Goal: Task Accomplishment & Management: Manage account settings

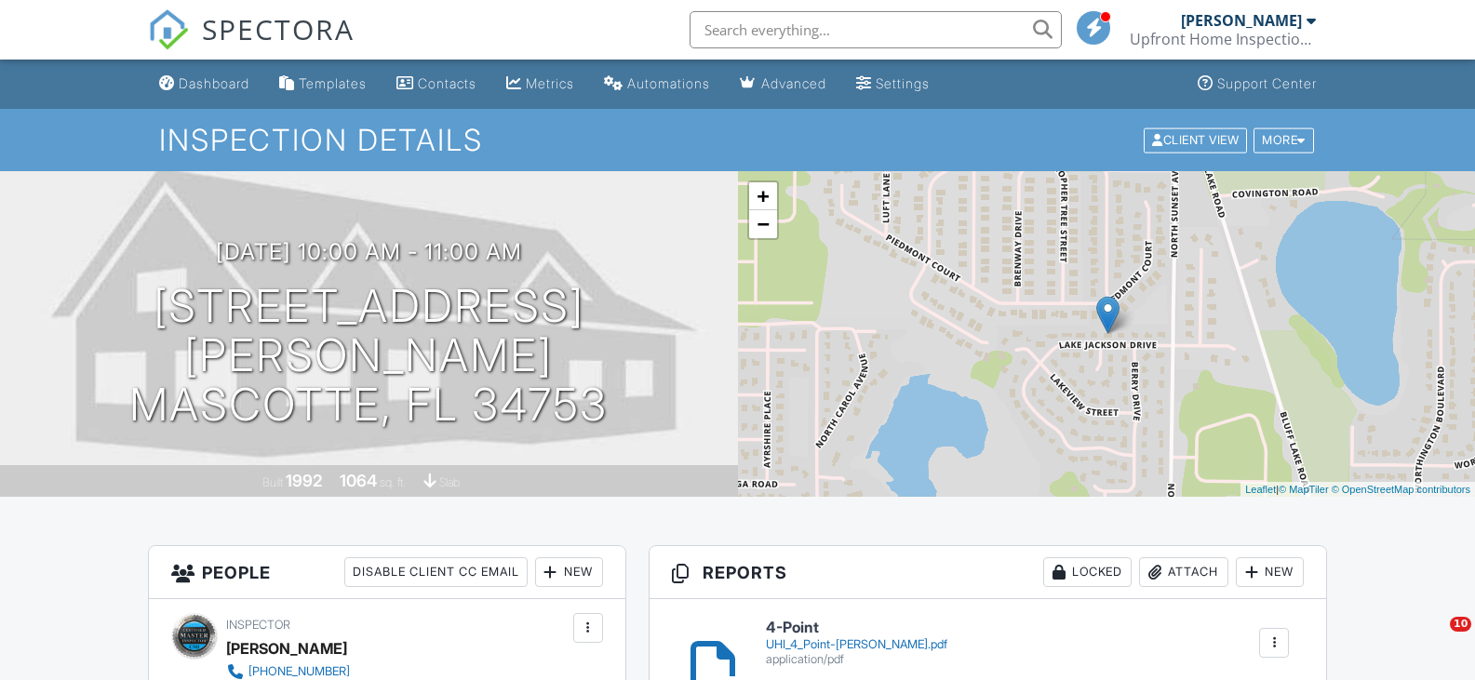
drag, startPoint x: 234, startPoint y: 84, endPoint x: 422, endPoint y: 77, distance: 189.0
click at [234, 84] on div "Dashboard" at bounding box center [214, 83] width 71 height 16
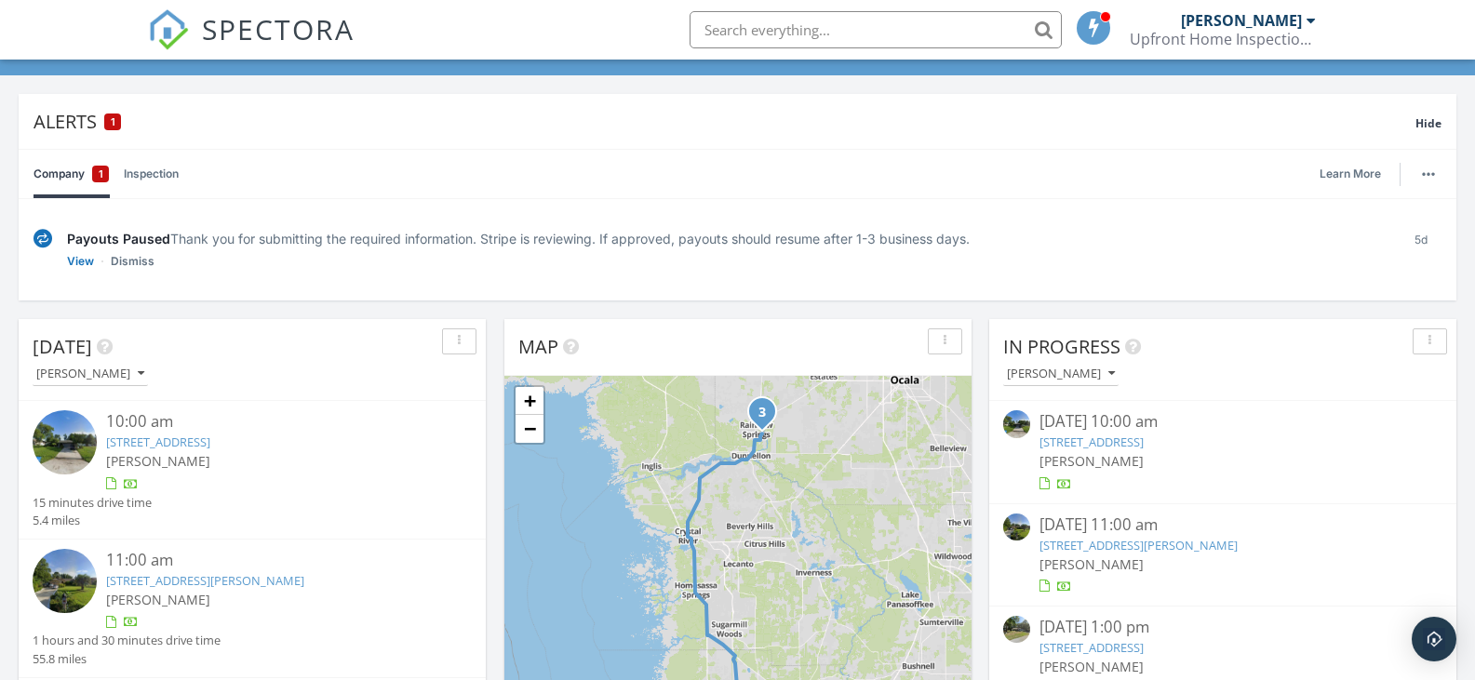
click at [198, 446] on link "[STREET_ADDRESS]" at bounding box center [158, 442] width 104 height 17
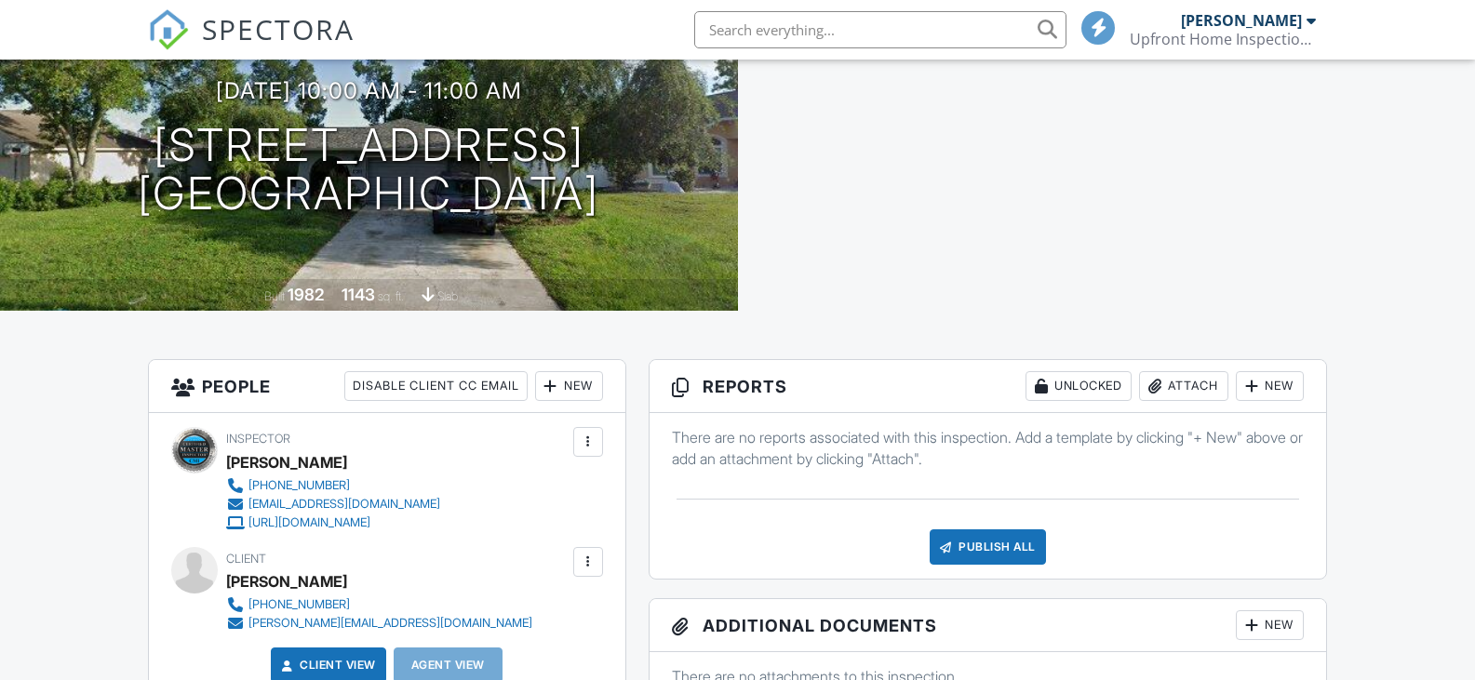
click at [1179, 384] on div "Attach" at bounding box center [1183, 386] width 89 height 30
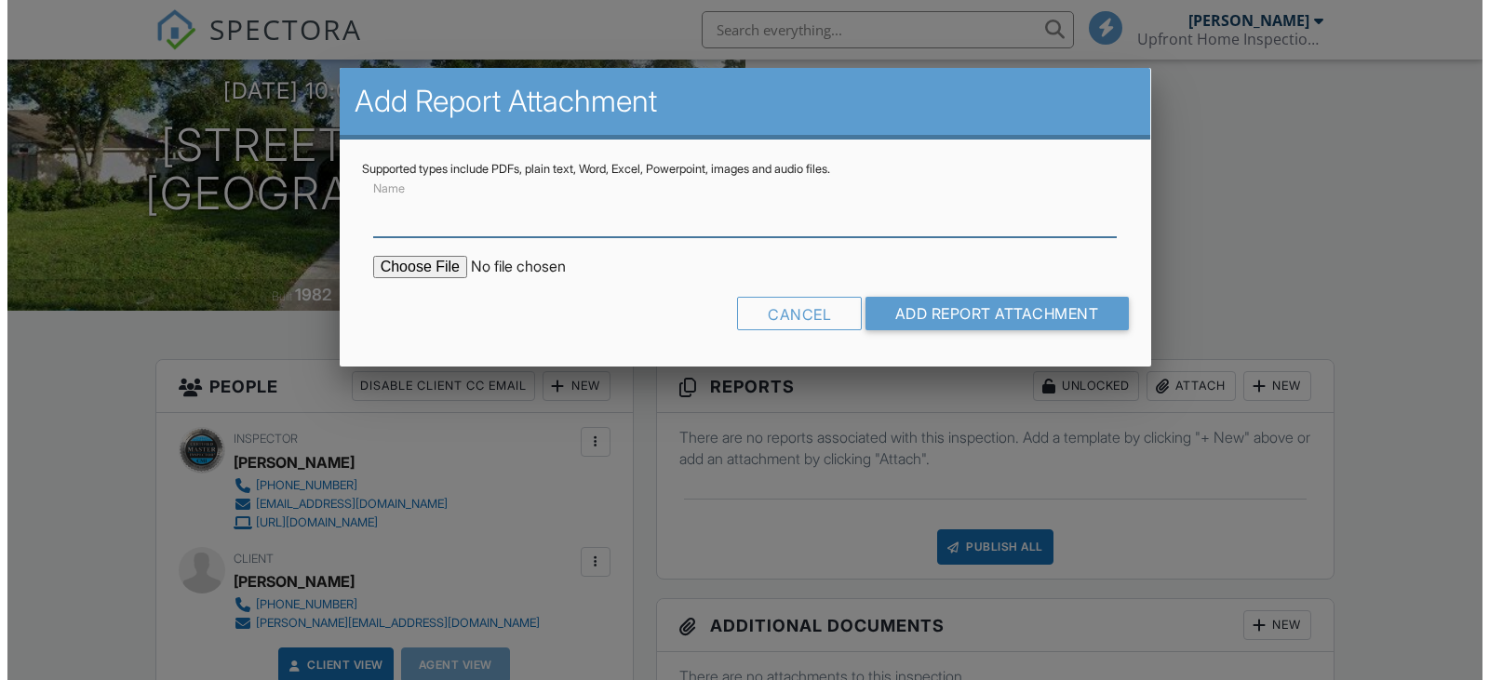
scroll to position [279, 0]
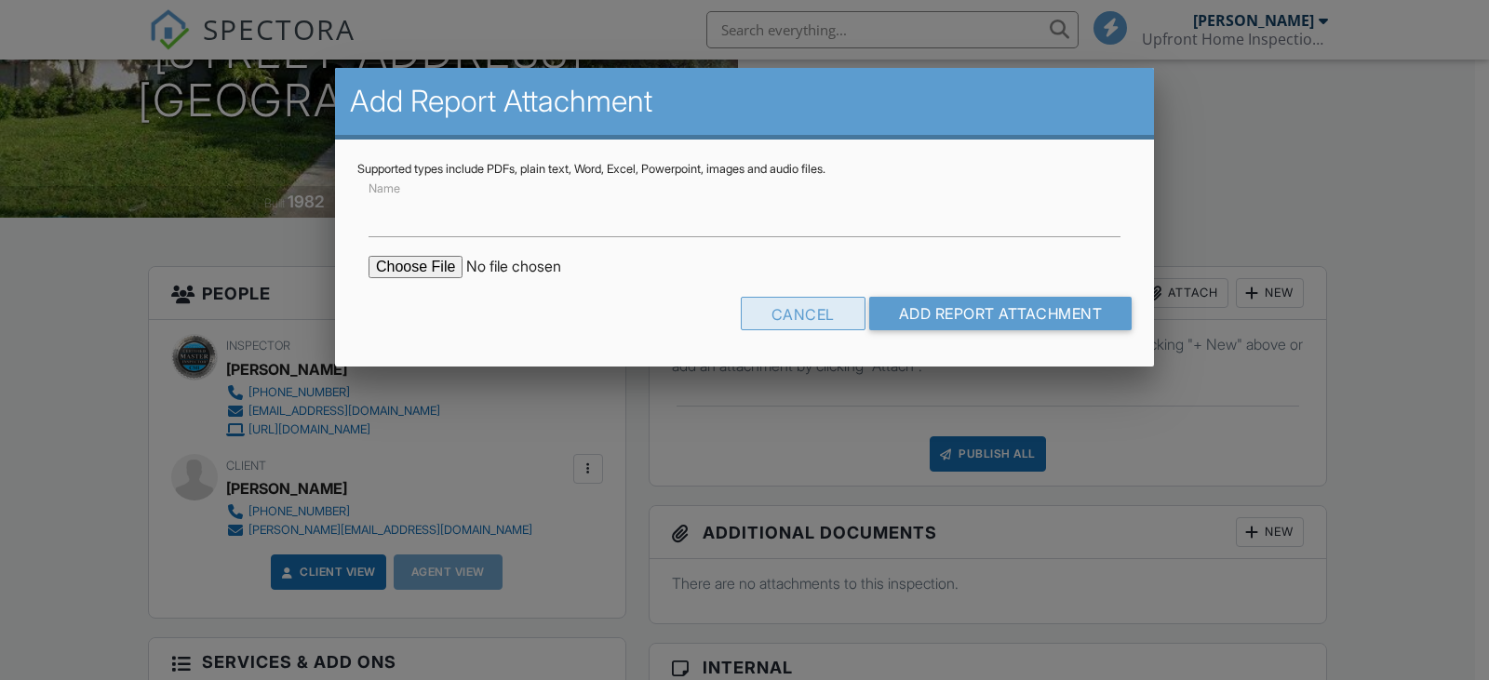
click at [819, 307] on div "Cancel" at bounding box center [803, 313] width 125 height 33
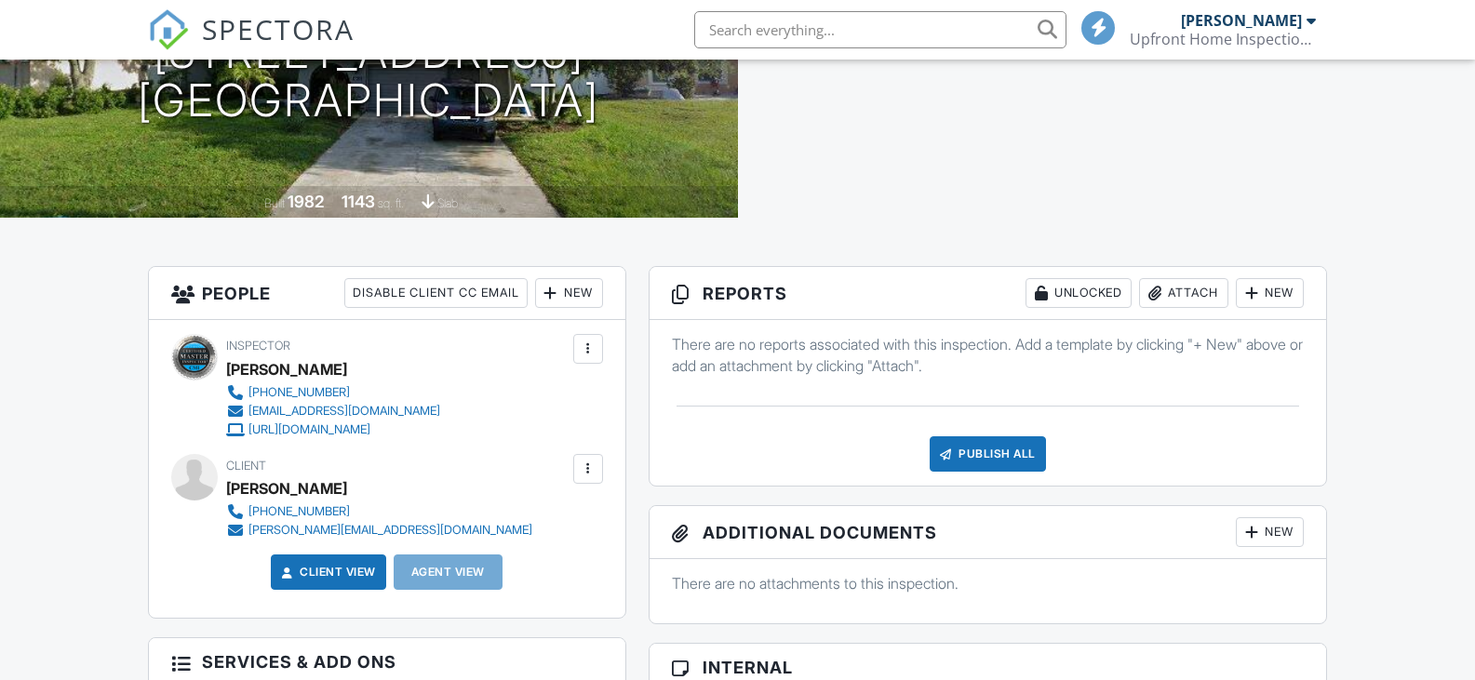
click at [1179, 290] on div "Attach" at bounding box center [1183, 293] width 89 height 30
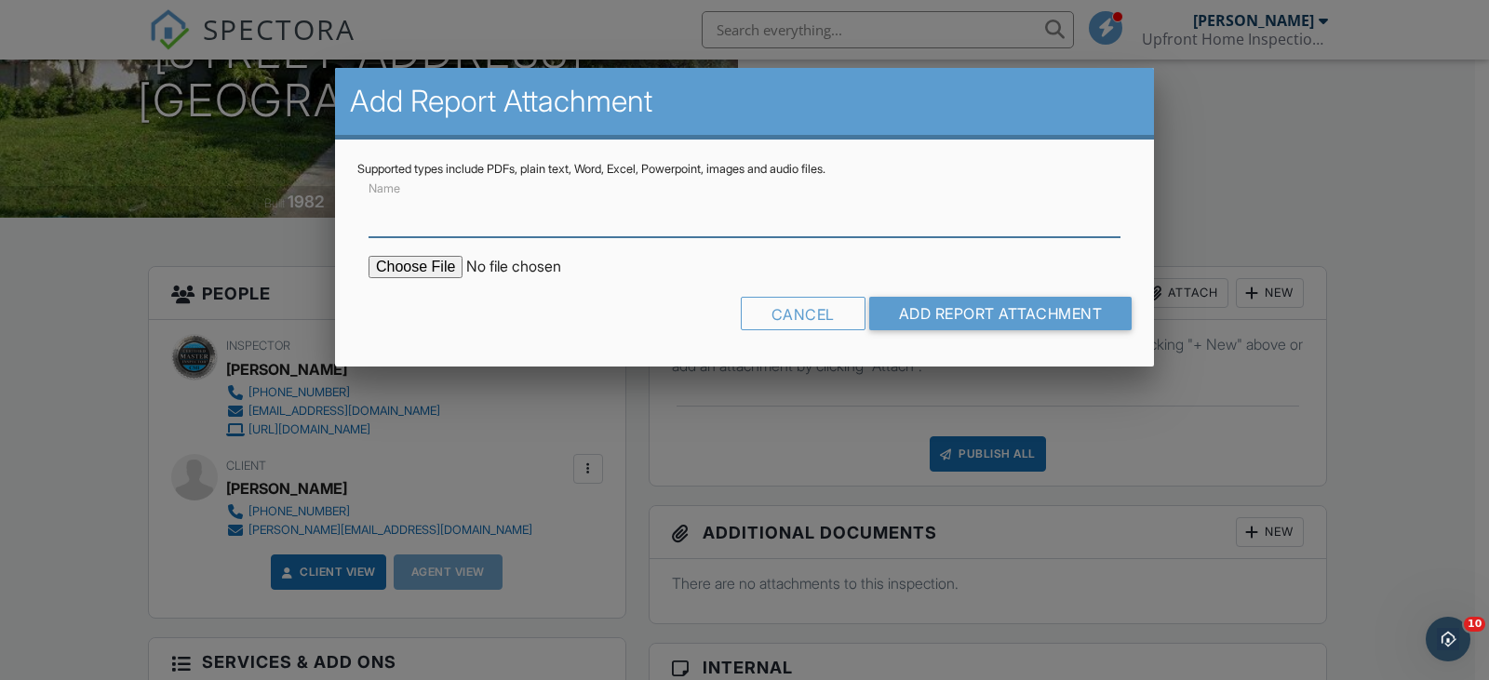
scroll to position [0, 0]
click at [421, 217] on input "Name" at bounding box center [744, 215] width 752 height 46
type input "4-Point"
click at [445, 263] on input "file" at bounding box center [526, 267] width 316 height 22
type input "C:\fakepath\UHI 4 Point-DANIEL DAMERON (13123 LITTLE FARMS DR).pdf"
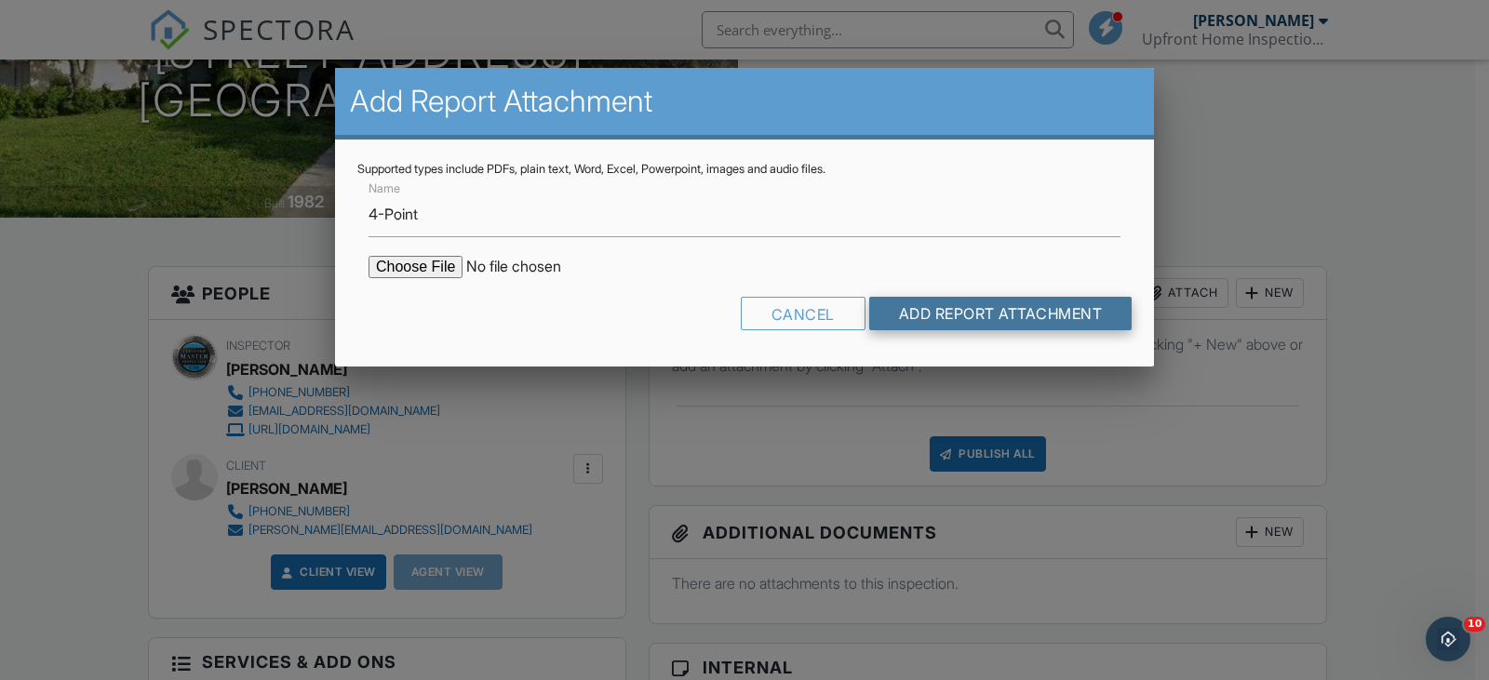
click at [971, 305] on input "Add Report Attachment" at bounding box center [1000, 313] width 263 height 33
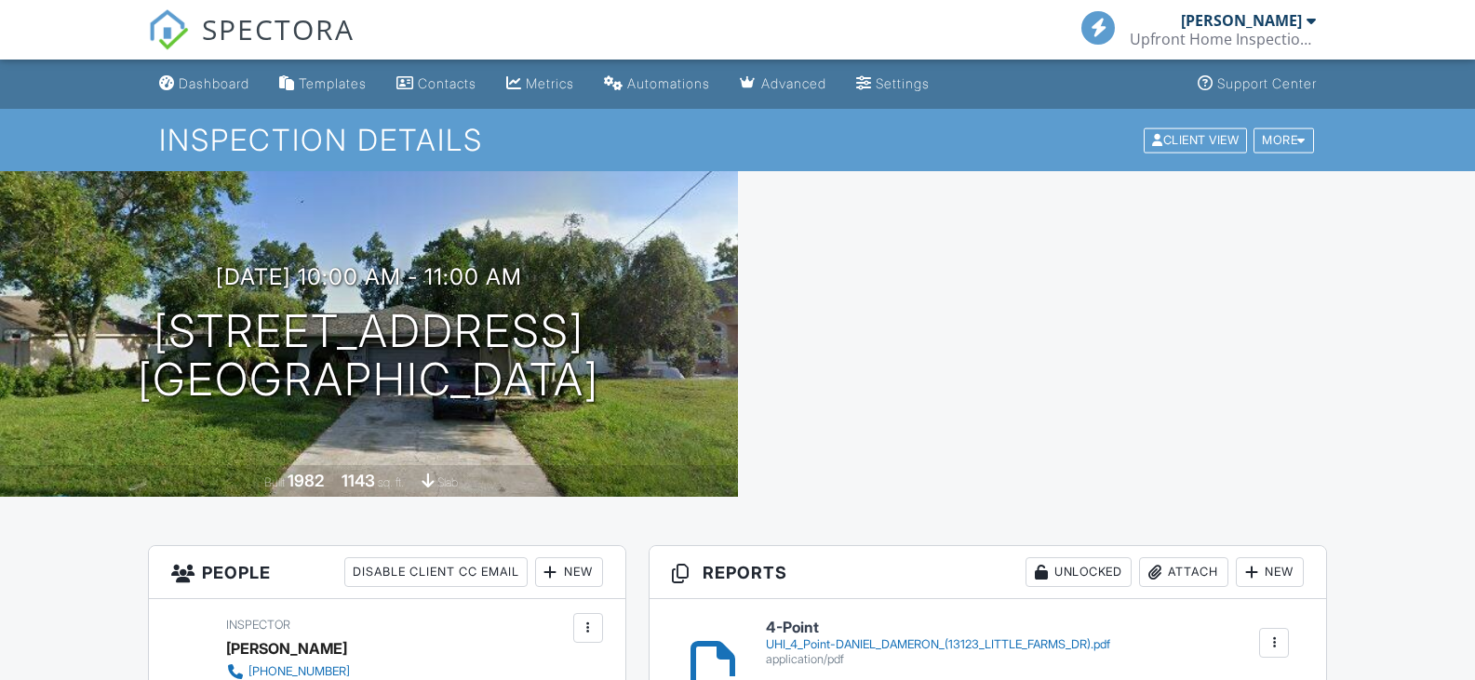
click at [1180, 557] on div "Attach" at bounding box center [1183, 572] width 89 height 30
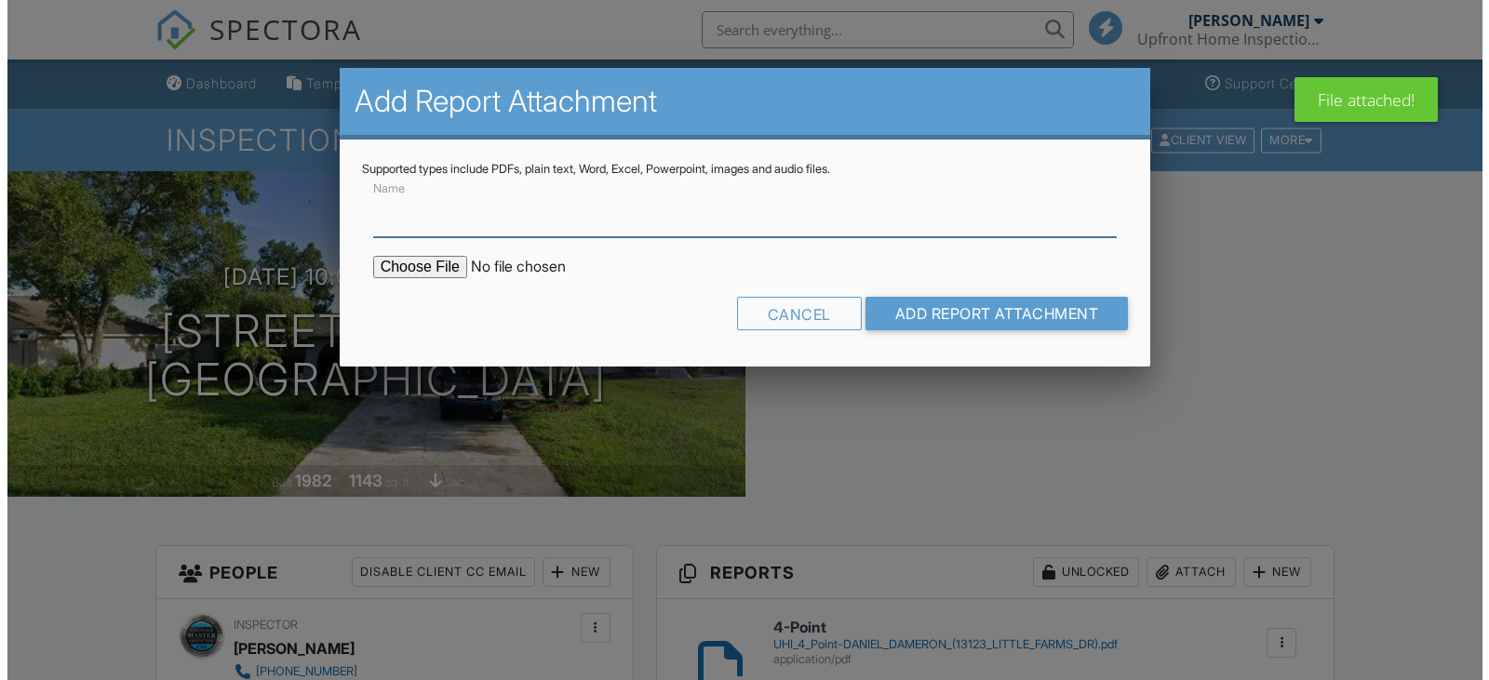
scroll to position [279, 0]
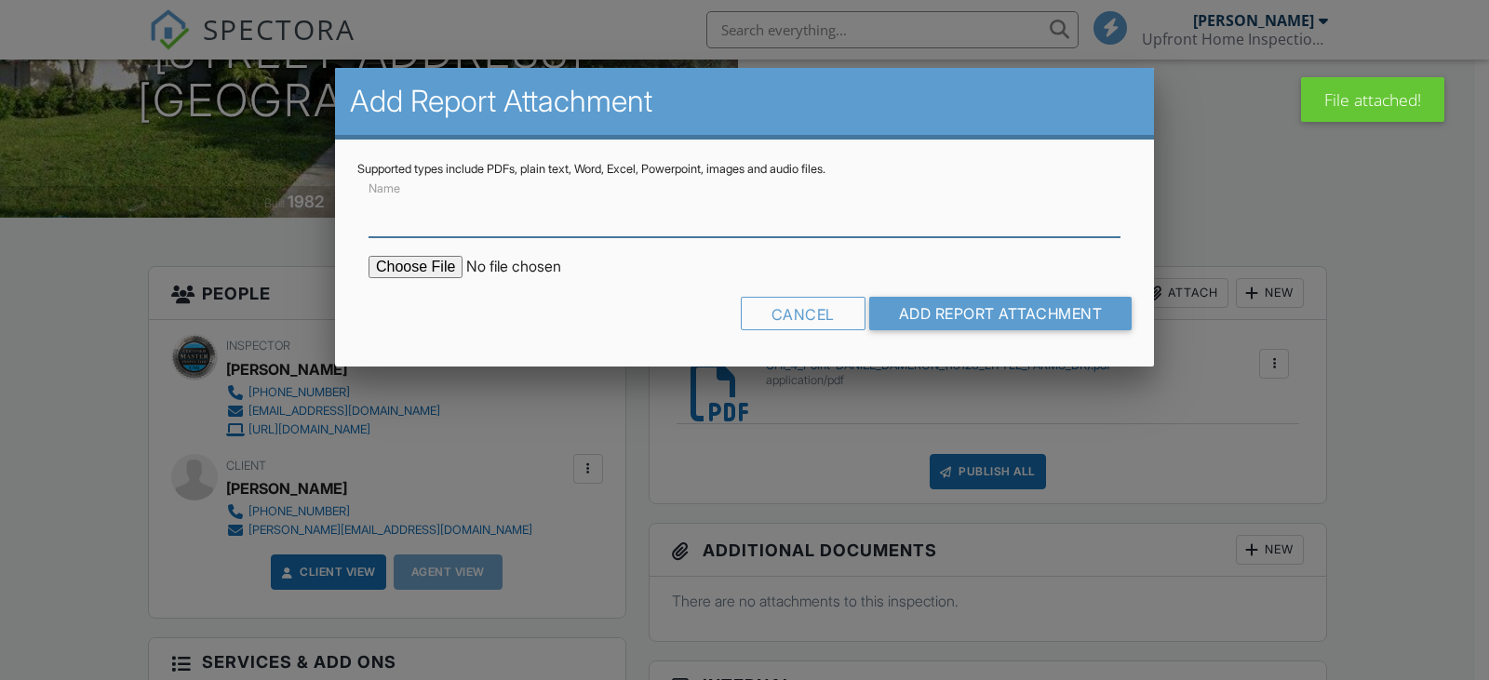
click at [422, 220] on input "Name" at bounding box center [744, 215] width 752 height 46
type input "Wind Mitigation"
click at [451, 266] on input "file" at bounding box center [526, 267] width 316 height 22
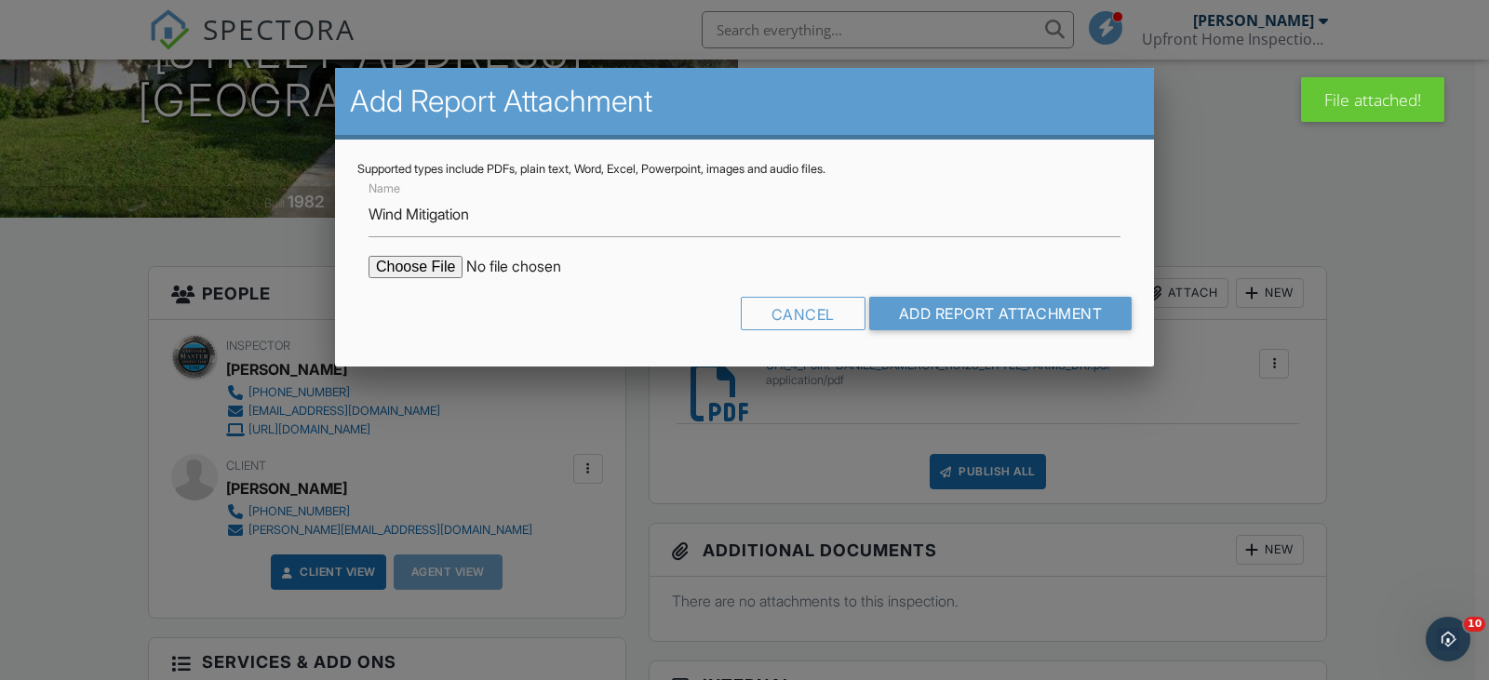
scroll to position [0, 0]
type input "C:\fakepath\UHI Wind Mitigation-DANIEL DAMERON (13123 LITTLE FARMS DR).pdf"
click at [1007, 317] on input "Add Report Attachment" at bounding box center [1000, 313] width 263 height 33
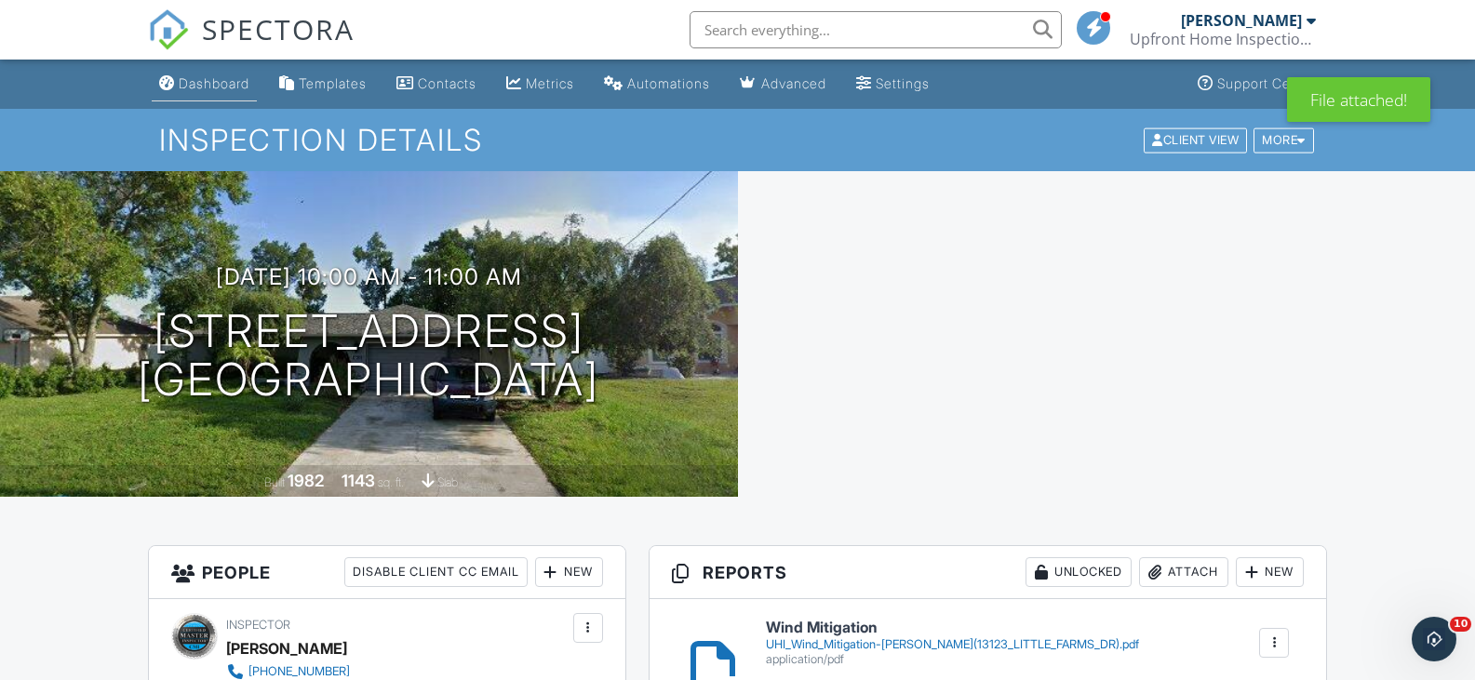
click at [221, 71] on link "Dashboard" at bounding box center [204, 84] width 105 height 34
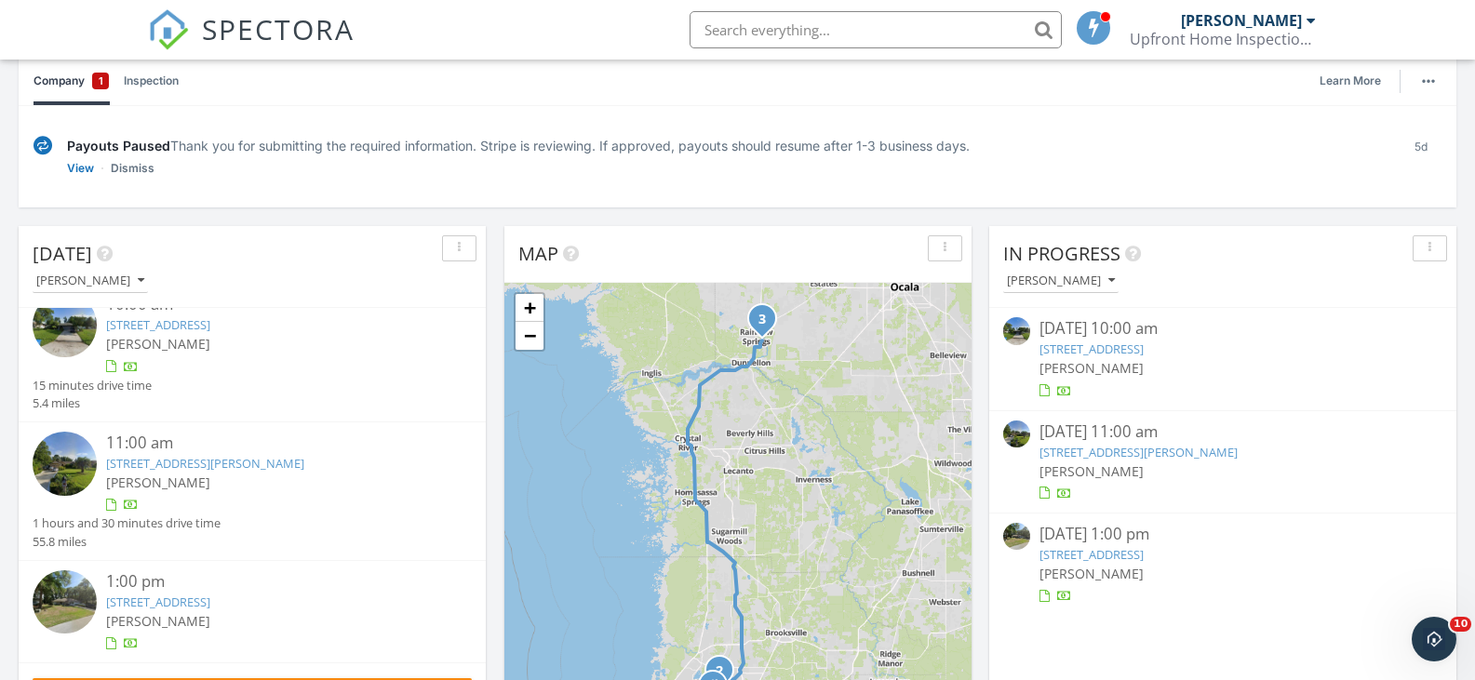
click at [193, 456] on link "[STREET_ADDRESS][PERSON_NAME]" at bounding box center [205, 463] width 198 height 17
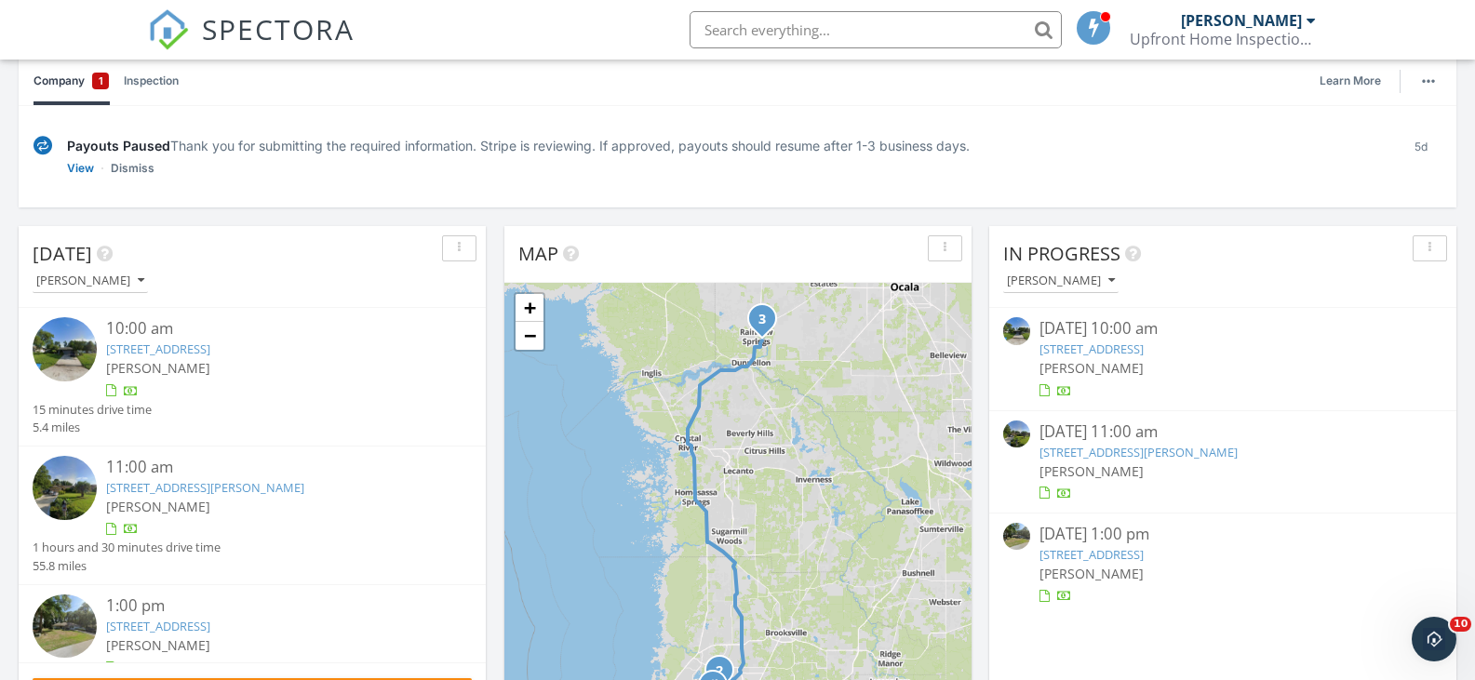
click at [201, 349] on link "[STREET_ADDRESS]" at bounding box center [158, 349] width 104 height 17
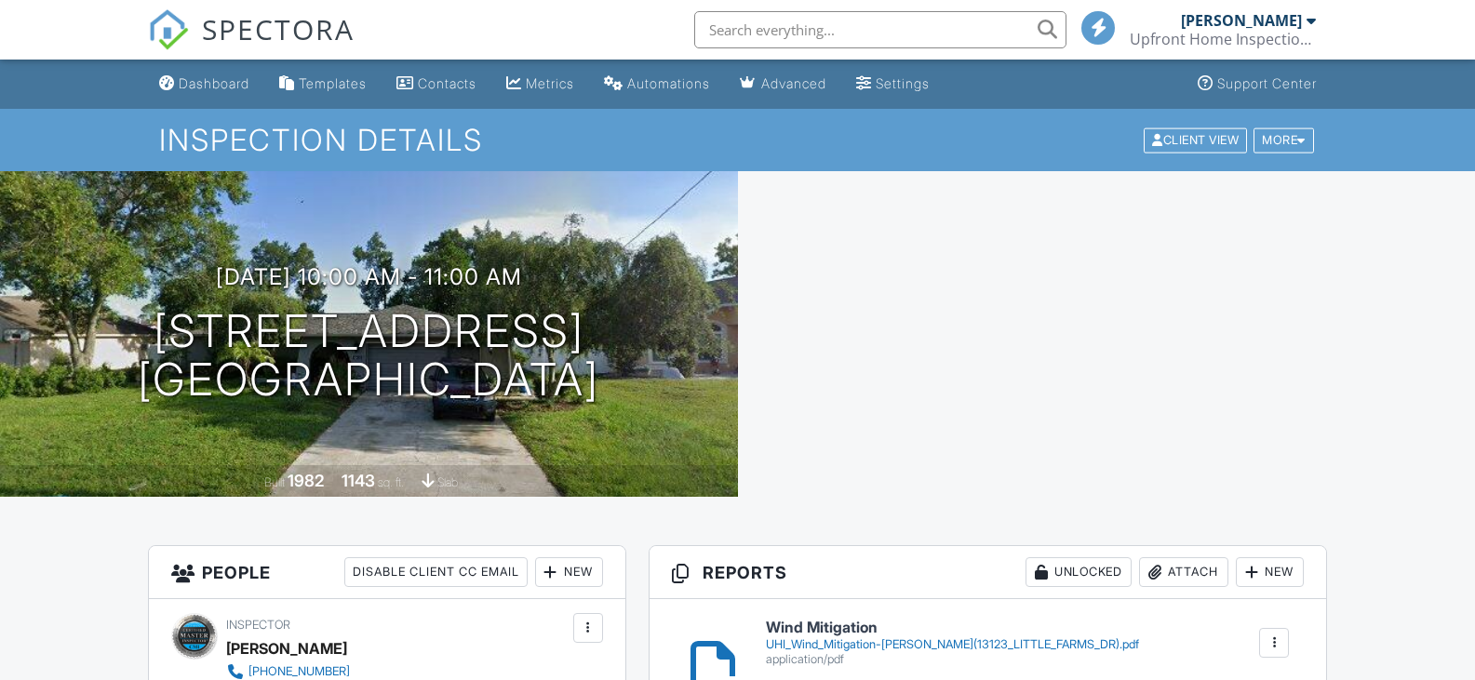
scroll to position [1024, 0]
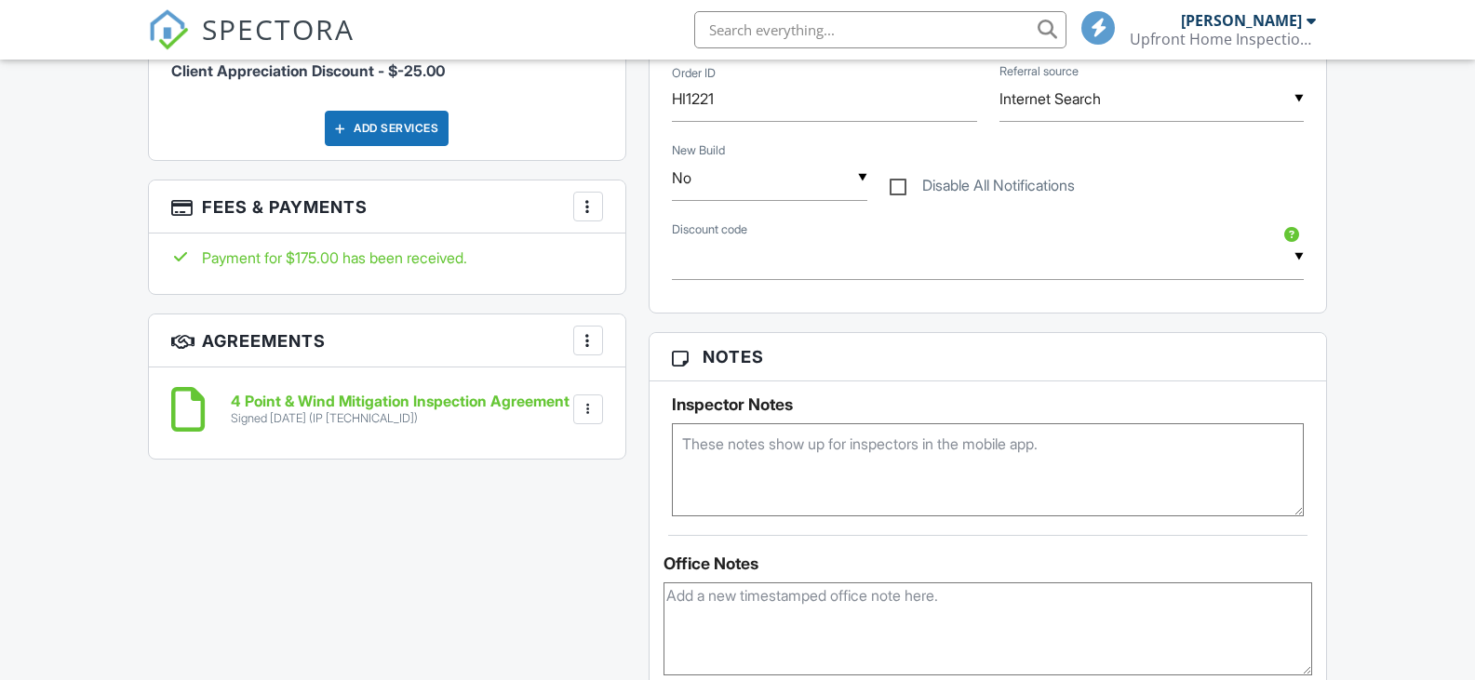
click at [554, 528] on li "Download" at bounding box center [539, 505] width 106 height 47
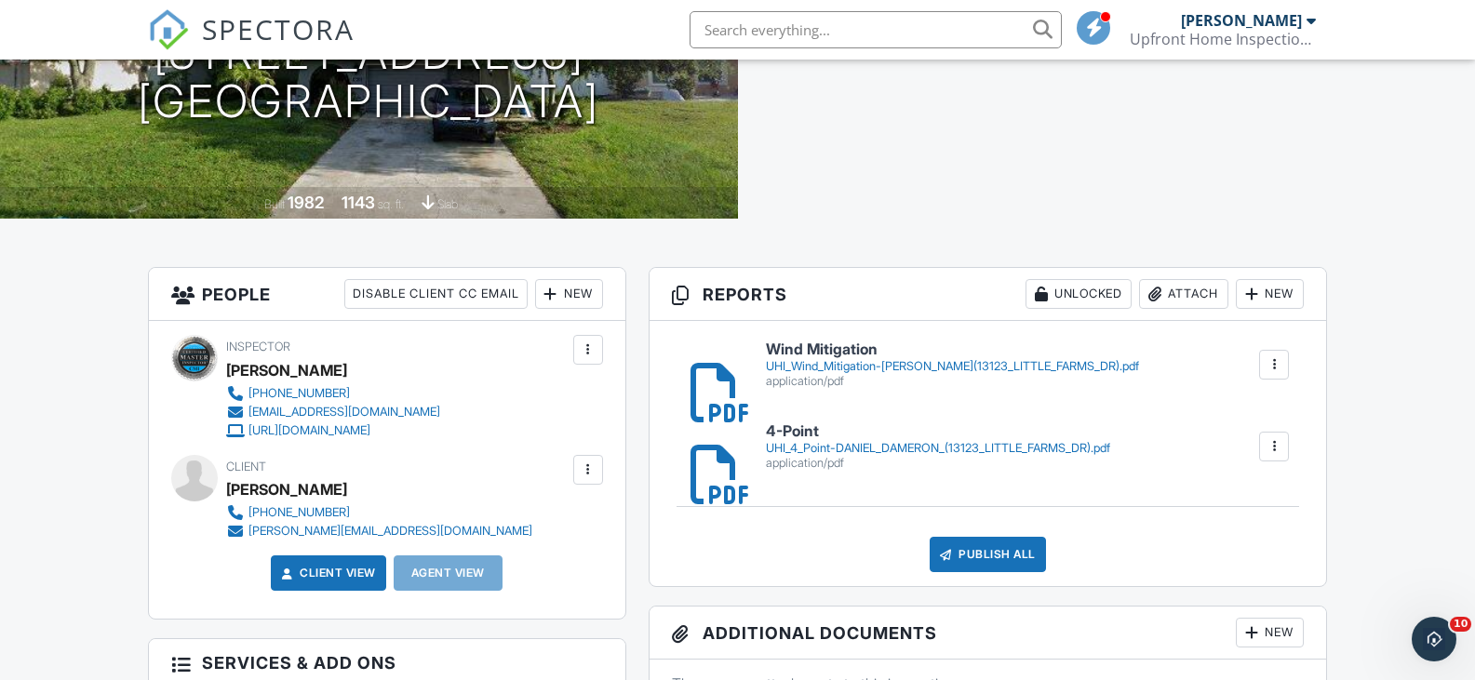
scroll to position [0, 0]
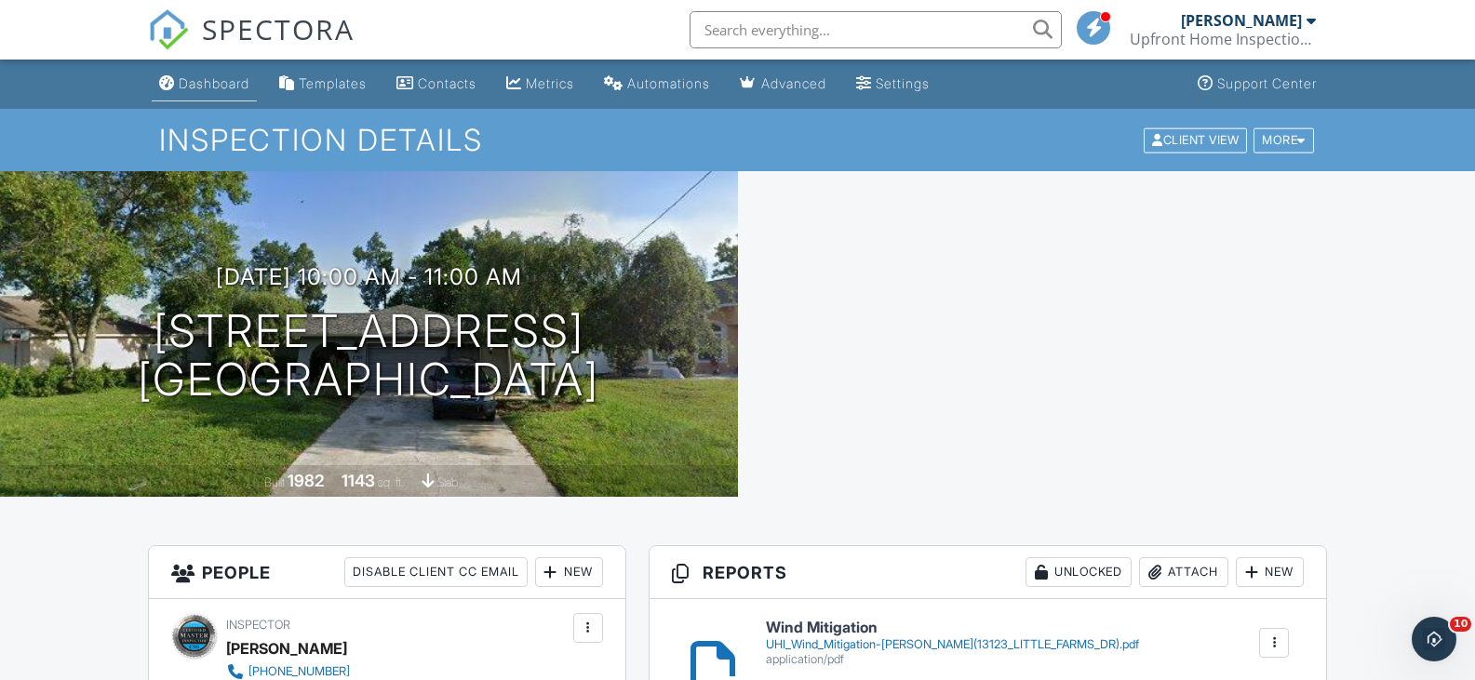
click at [241, 81] on div "Dashboard" at bounding box center [214, 83] width 71 height 16
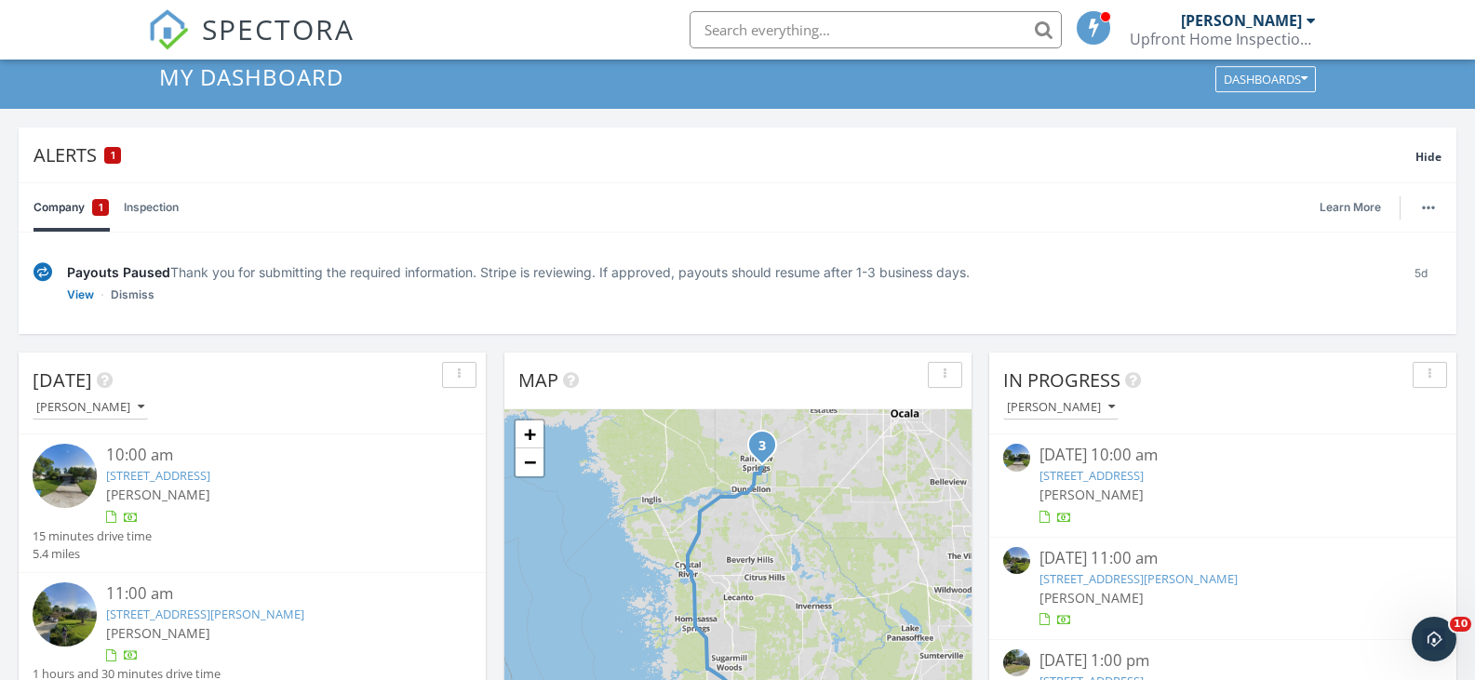
scroll to position [186, 0]
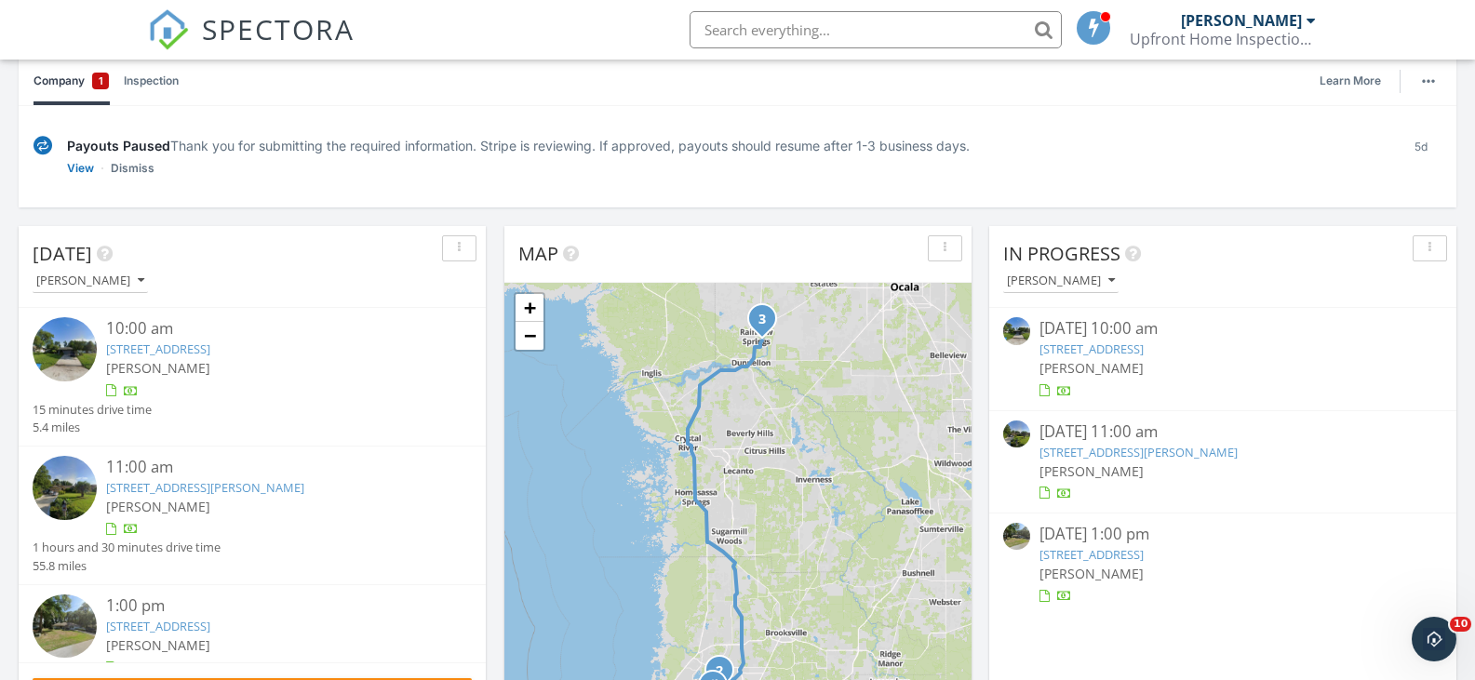
click at [255, 489] on link "[STREET_ADDRESS][PERSON_NAME]" at bounding box center [205, 487] width 198 height 17
